Goal: Navigation & Orientation: Understand site structure

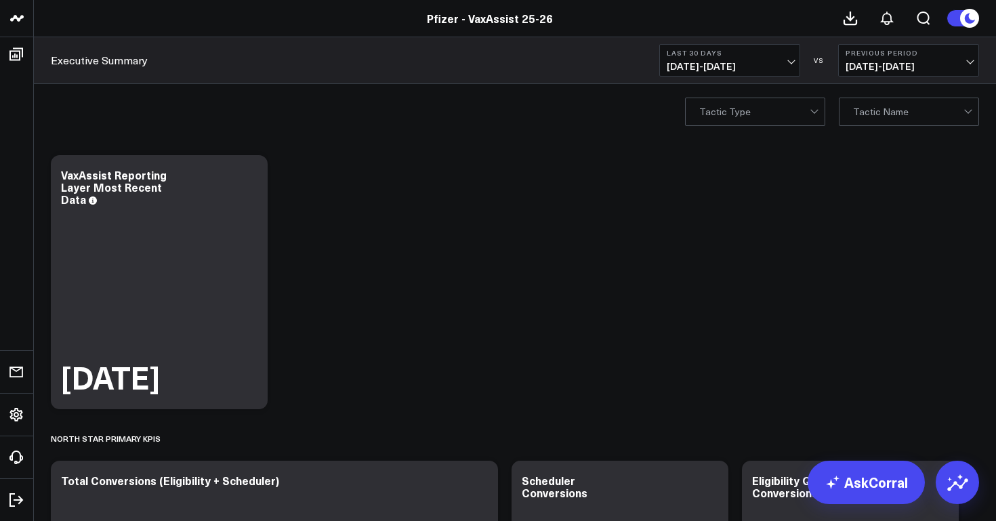
scroll to position [50, 0]
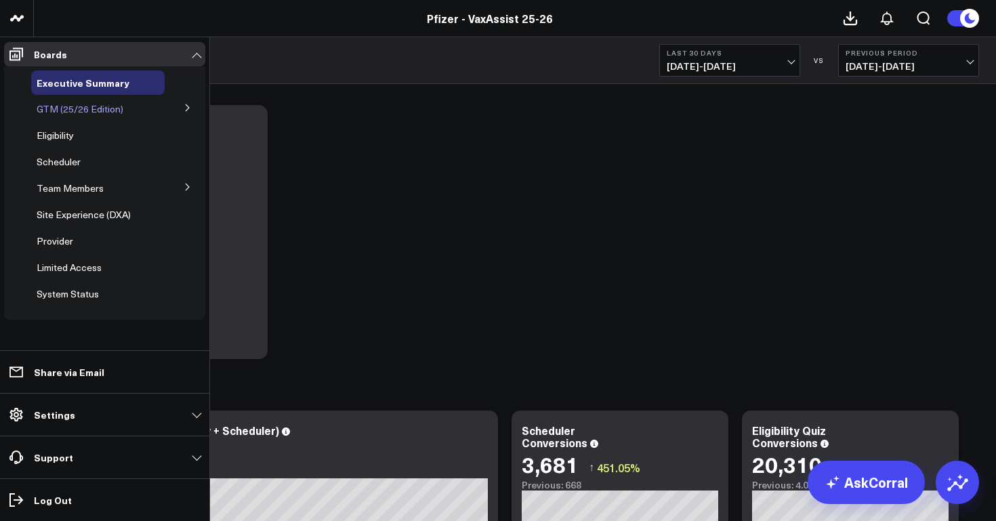
click at [85, 113] on span "GTM (25/26 Edition)" at bounding box center [80, 108] width 87 height 13
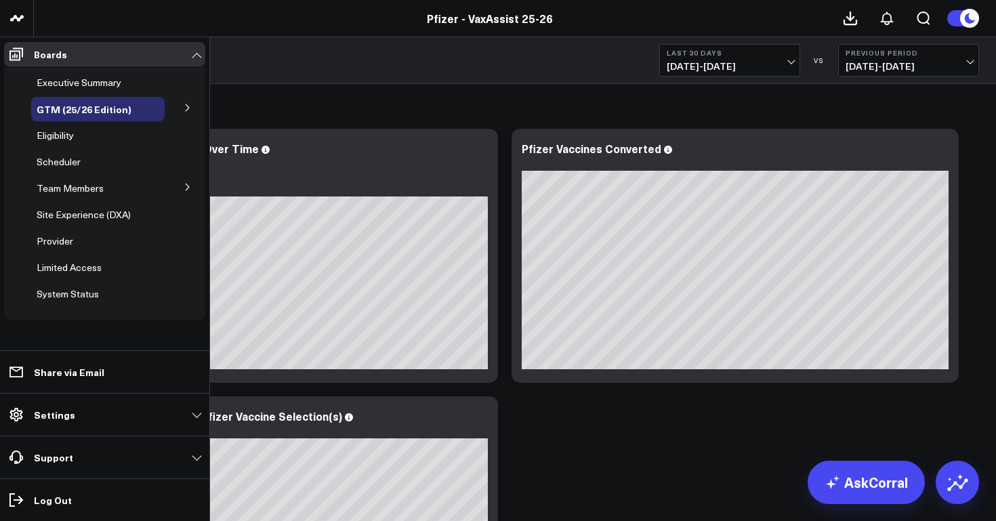
click at [186, 108] on icon at bounding box center [188, 108] width 8 height 8
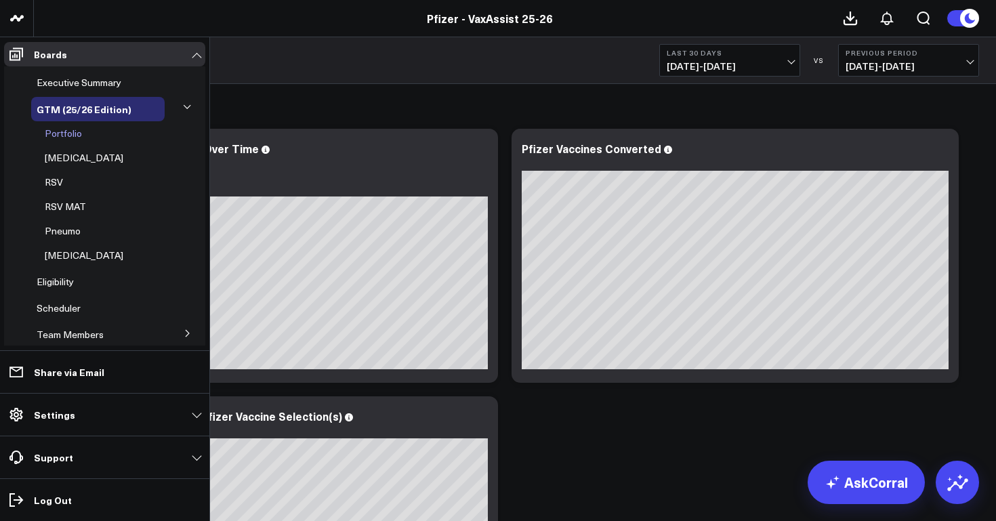
click at [63, 131] on span "Portfolio" at bounding box center [63, 133] width 37 height 13
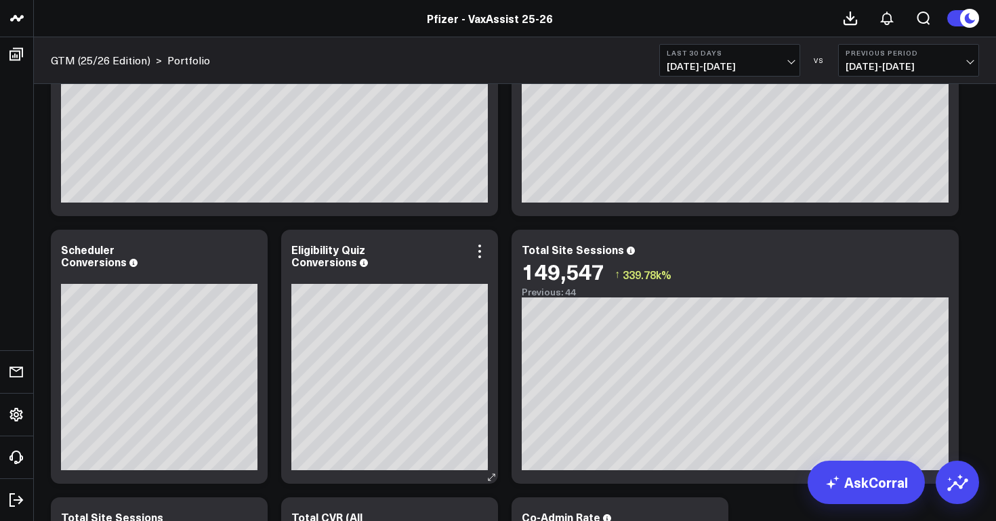
scroll to position [215, 0]
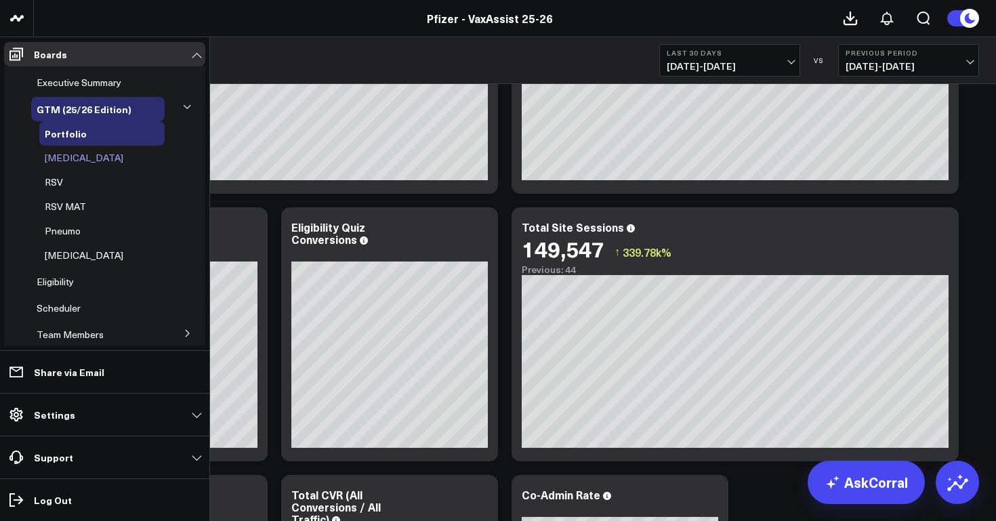
click at [71, 157] on span "[MEDICAL_DATA]" at bounding box center [84, 157] width 79 height 13
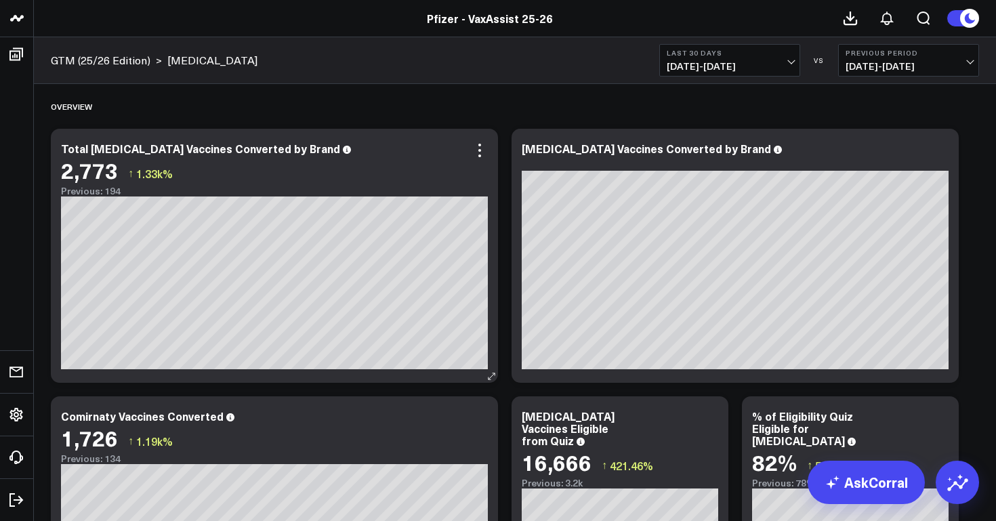
click at [343, 150] on icon at bounding box center [347, 150] width 8 height 8
click at [728, 62] on span "[DATE] - [DATE]" at bounding box center [730, 66] width 126 height 11
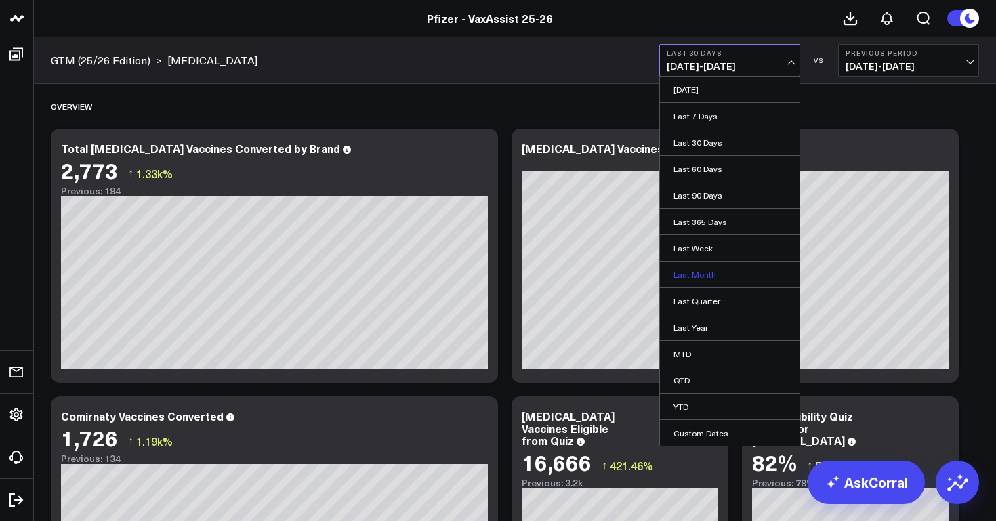
click at [704, 275] on link "Last Month" at bounding box center [730, 274] width 140 height 26
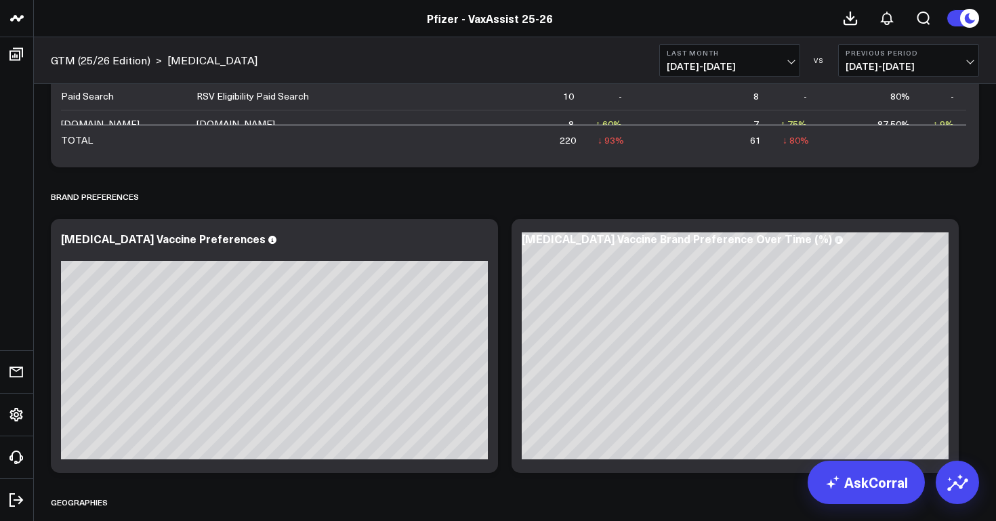
scroll to position [1937, 0]
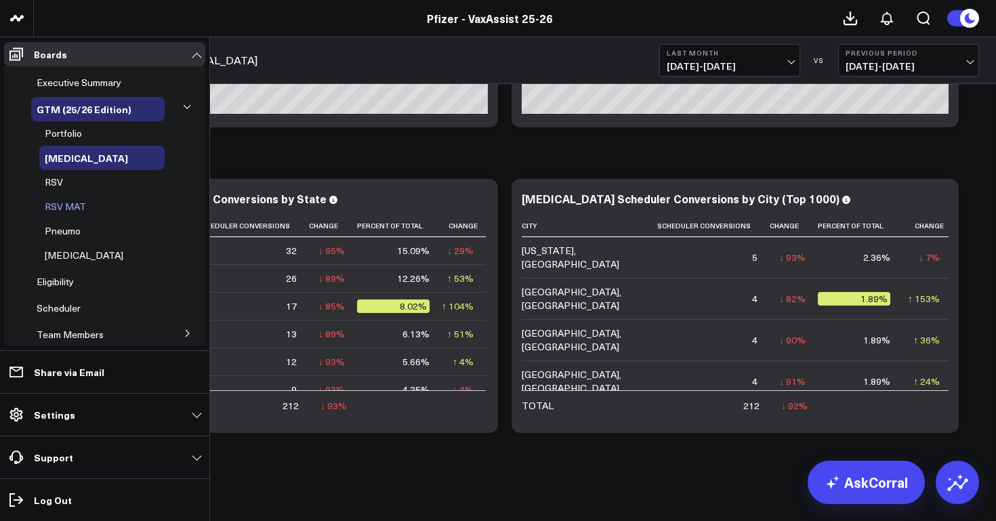
click at [80, 207] on span "RSV MAT" at bounding box center [65, 206] width 41 height 13
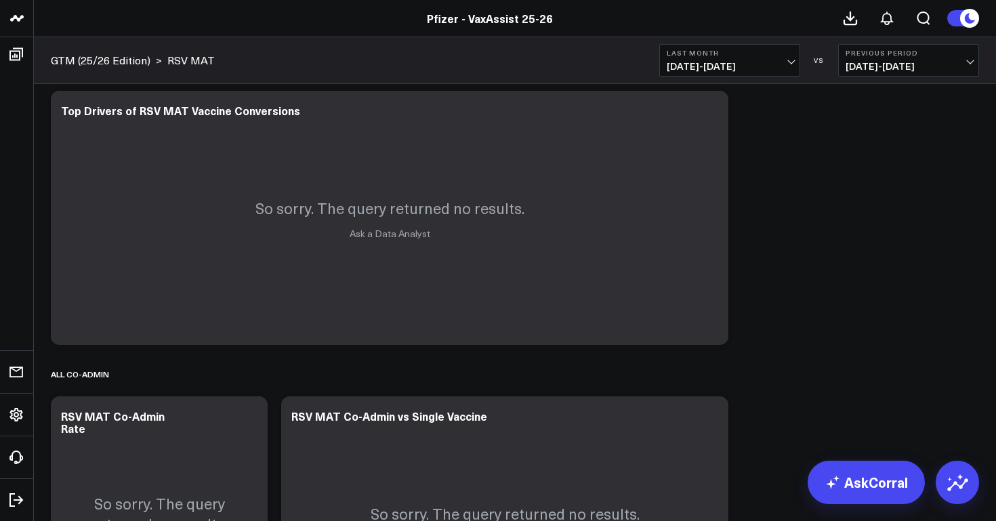
scroll to position [41, 0]
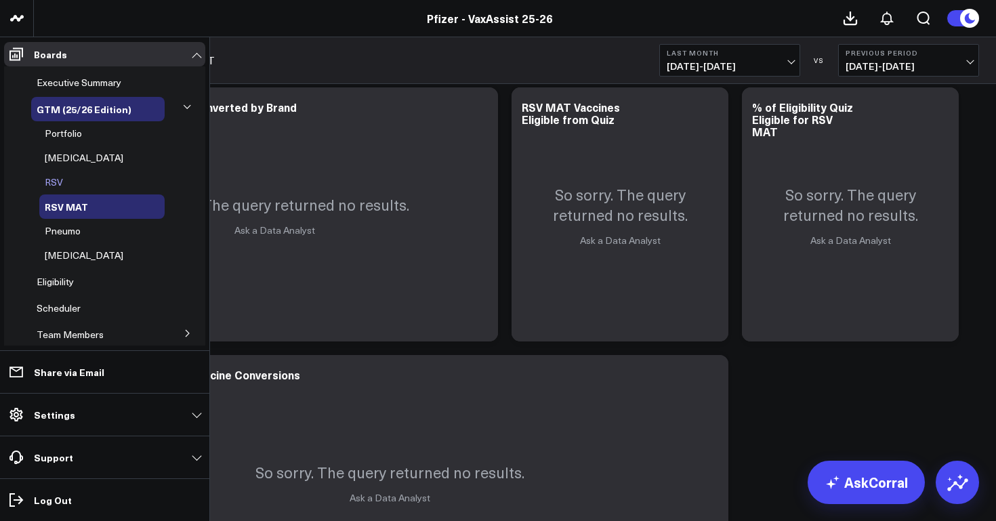
click at [54, 180] on span "RSV" at bounding box center [54, 181] width 18 height 13
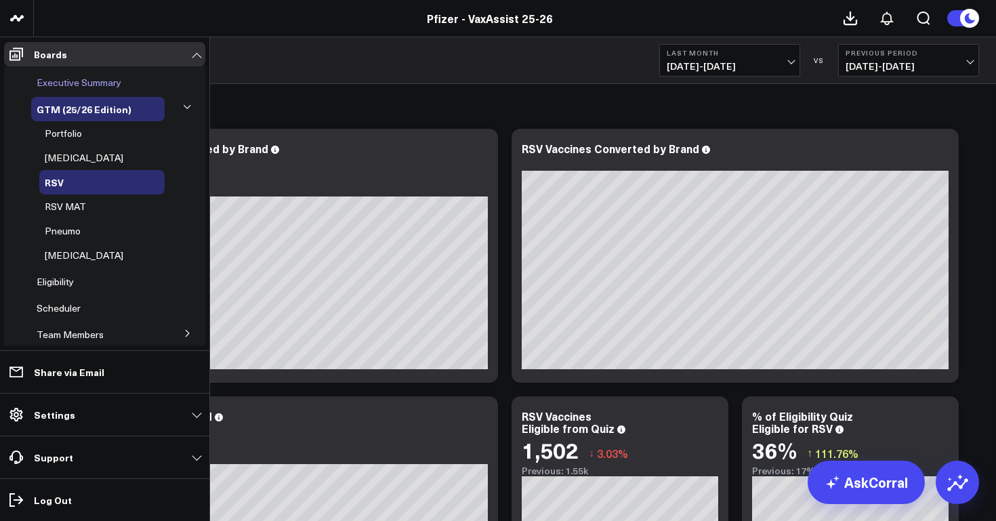
click at [94, 82] on span "Executive Summary" at bounding box center [79, 82] width 85 height 13
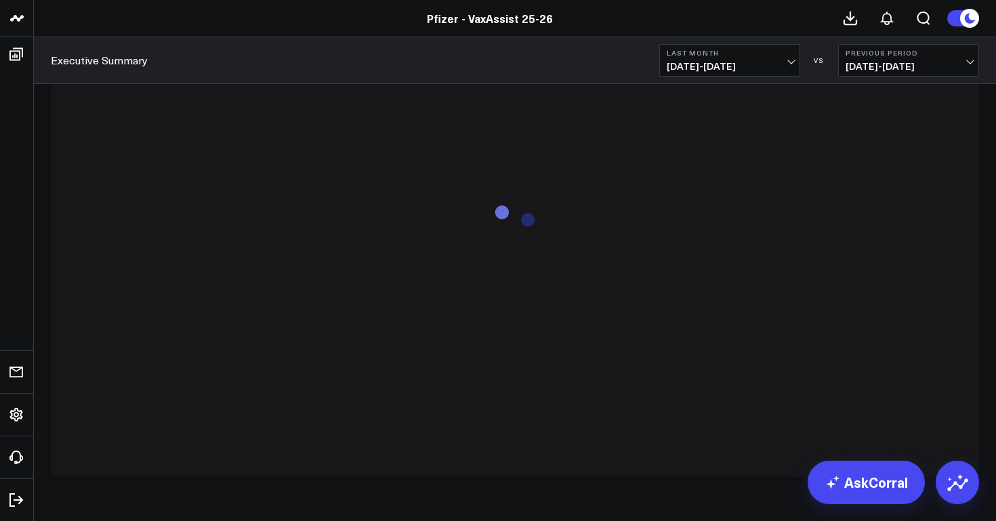
scroll to position [4409, 0]
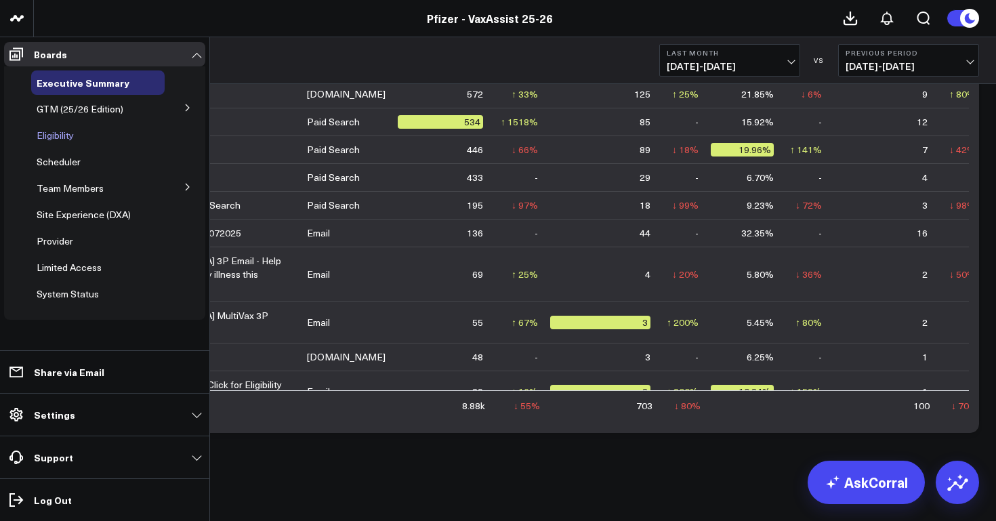
click at [66, 136] on span "Eligibility" at bounding box center [55, 135] width 37 height 13
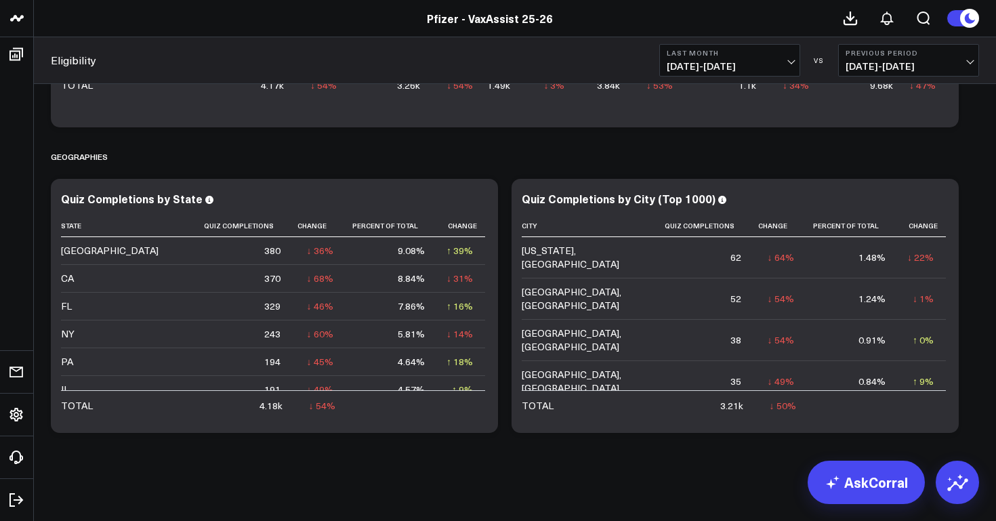
scroll to position [1599, 0]
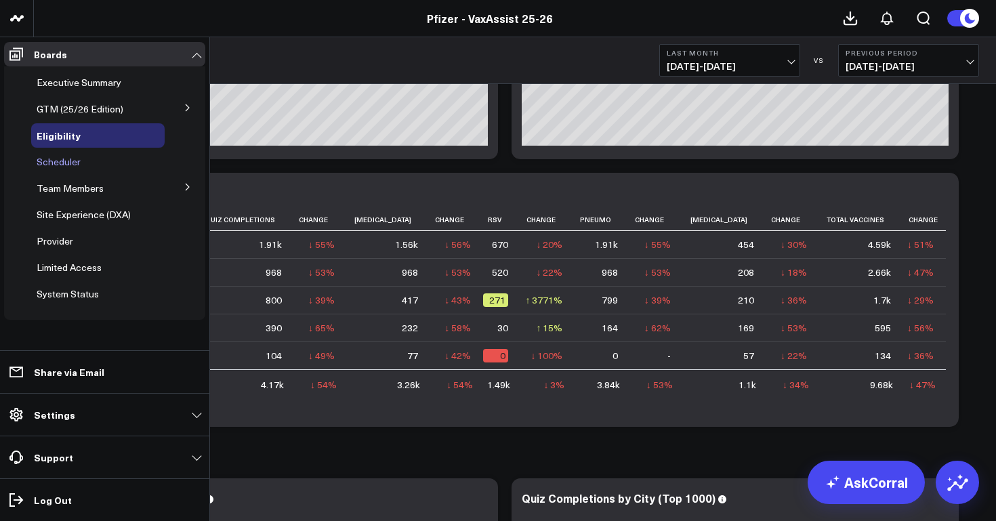
click at [66, 161] on span "Scheduler" at bounding box center [59, 161] width 44 height 13
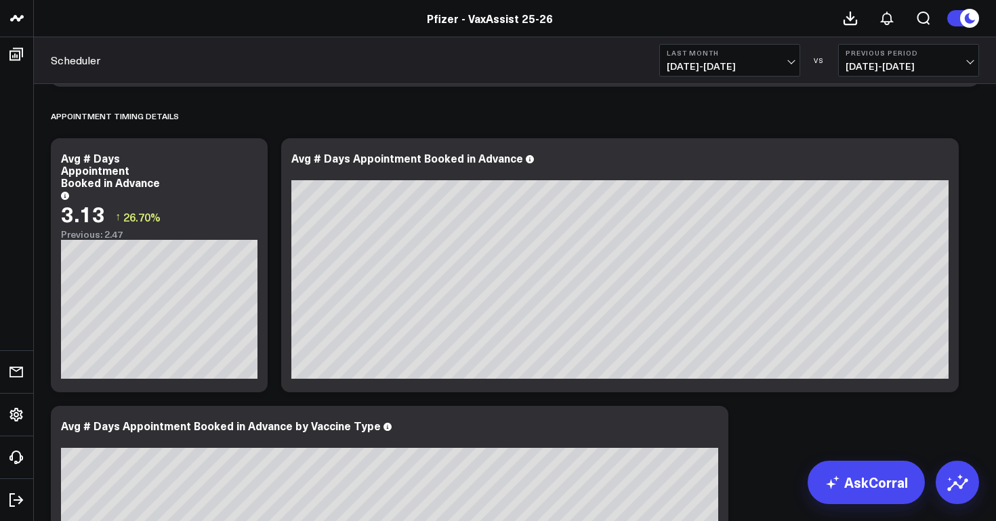
scroll to position [4230, 0]
